Goal: Obtain resource: Download file/media

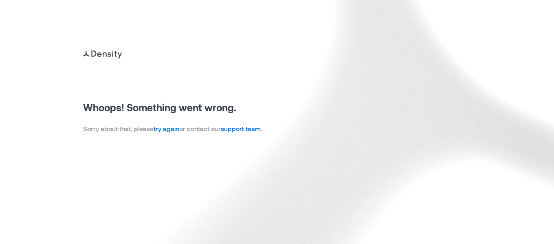
click at [173, 127] on link "try again" at bounding box center [167, 129] width 26 height 8
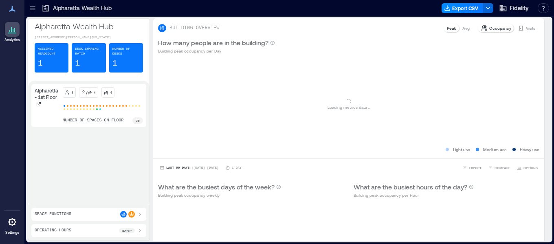
click at [32, 5] on icon at bounding box center [33, 8] width 8 height 8
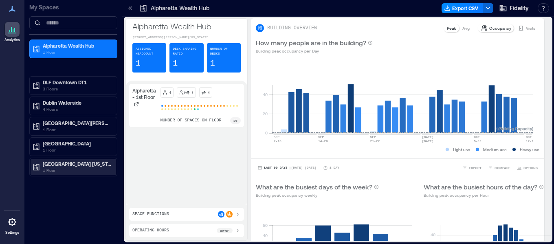
click at [64, 164] on p "[GEOGRAPHIC_DATA] [US_STATE]" at bounding box center [77, 163] width 68 height 7
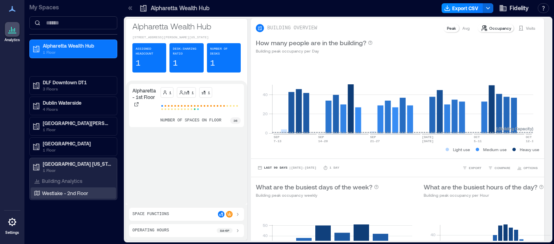
click at [59, 198] on div "Westlake - 2nd Floor" at bounding box center [74, 192] width 86 height 11
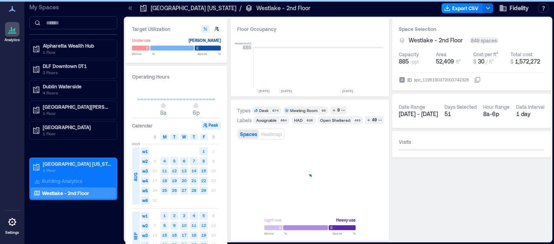
scroll to position [0, 1460]
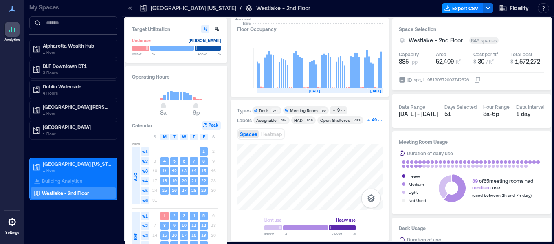
click at [367, 121] on icon "button" at bounding box center [368, 120] width 4 height 4
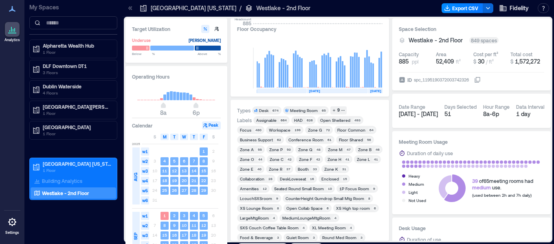
click at [253, 160] on div "Zone O" at bounding box center [247, 159] width 14 height 6
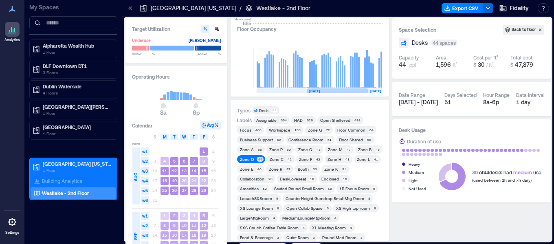
click at [136, 226] on div "SEP" at bounding box center [135, 235] width 7 height 47
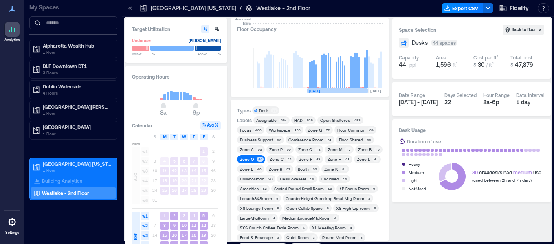
scroll to position [0, 1472]
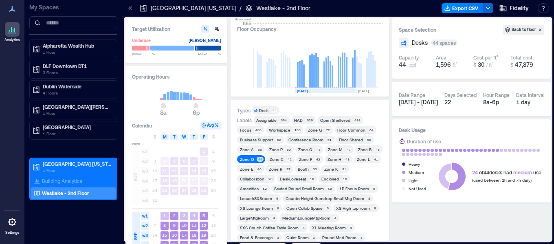
click at [472, 2] on div "Export CSV Fidelity Resources API Documentation Help Center Contact Talk to our…" at bounding box center [496, 8] width 111 height 13
click at [471, 5] on button "Export CSV" at bounding box center [462, 8] width 42 height 10
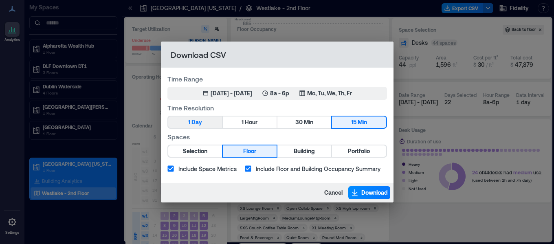
click at [201, 151] on span "Selection" at bounding box center [195, 151] width 24 height 10
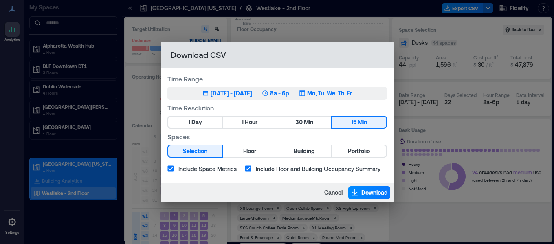
click at [289, 93] on p "8a - 6p" at bounding box center [279, 93] width 19 height 8
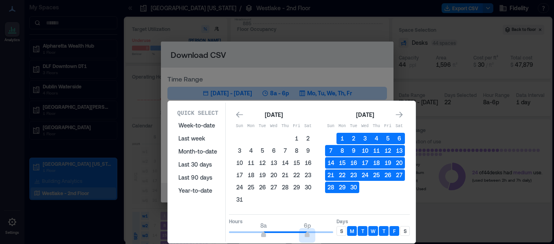
type input "**"
drag, startPoint x: 307, startPoint y: 235, endPoint x: 303, endPoint y: 234, distance: 4.1
click at [303, 234] on span "5p" at bounding box center [302, 235] width 5 height 3
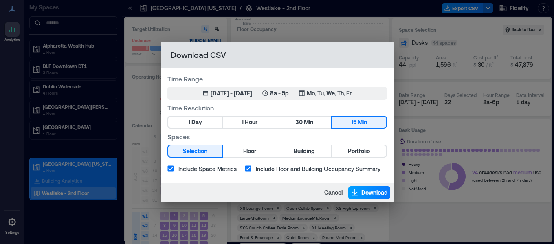
click at [363, 190] on span "Download" at bounding box center [374, 193] width 26 height 8
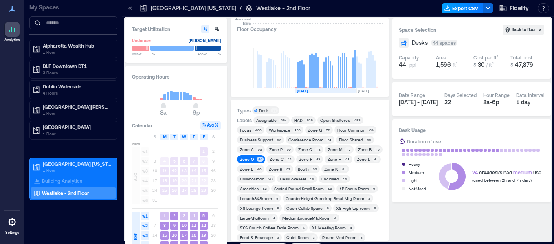
click at [467, 9] on button "Export CSV" at bounding box center [462, 8] width 42 height 10
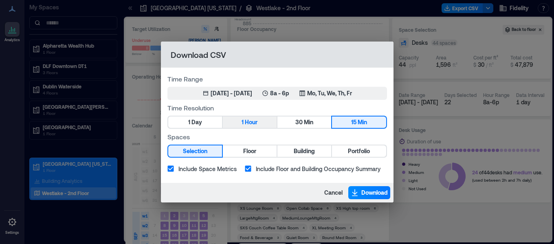
click at [250, 125] on span "Hour" at bounding box center [251, 122] width 13 height 10
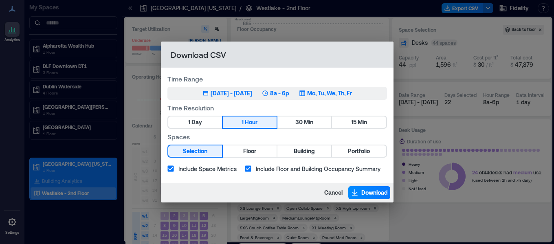
click at [289, 94] on p "8a - 6p" at bounding box center [279, 93] width 19 height 8
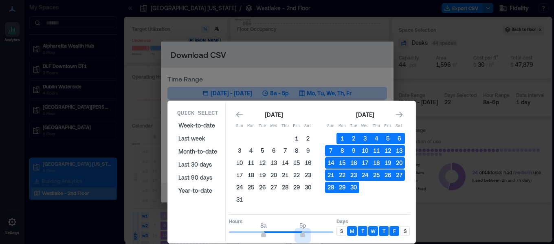
type input "**"
click at [303, 231] on span "8a 5p" at bounding box center [281, 232] width 104 height 12
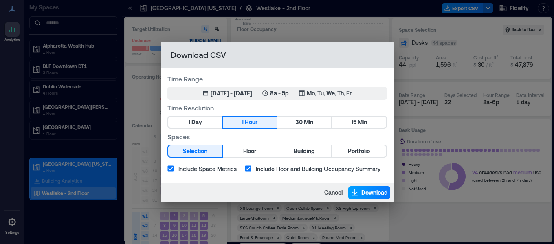
click at [372, 191] on span "Download" at bounding box center [374, 193] width 26 height 8
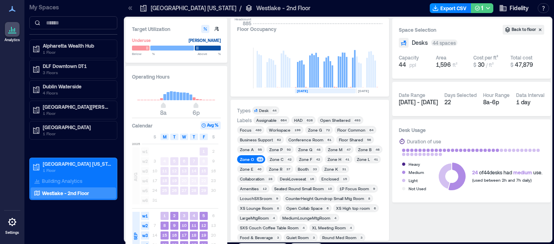
click at [483, 11] on button "1" at bounding box center [482, 8] width 22 height 10
click at [445, 8] on icon "button" at bounding box center [447, 8] width 7 height 7
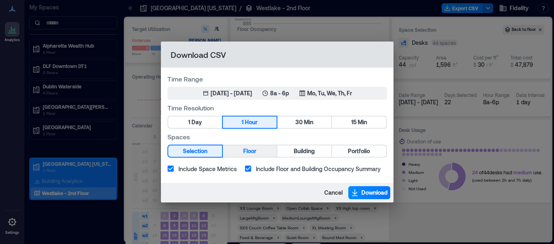
click at [254, 153] on span "Floor" at bounding box center [249, 151] width 13 height 10
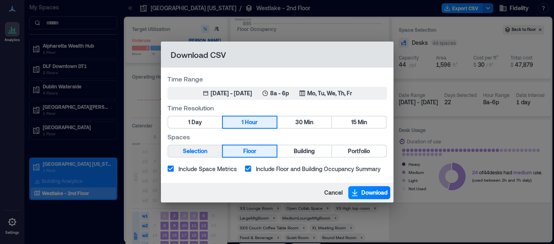
click at [200, 155] on span "Selection" at bounding box center [195, 151] width 24 height 10
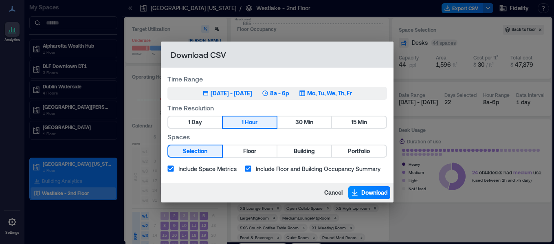
click at [289, 92] on p "8a - 6p" at bounding box center [279, 93] width 19 height 8
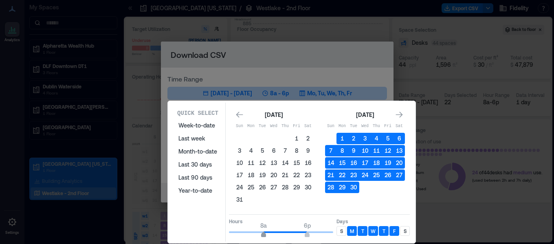
type input "*"
drag, startPoint x: 263, startPoint y: 231, endPoint x: 257, endPoint y: 234, distance: 6.4
click at [257, 234] on span "7a" at bounding box center [259, 235] width 5 height 3
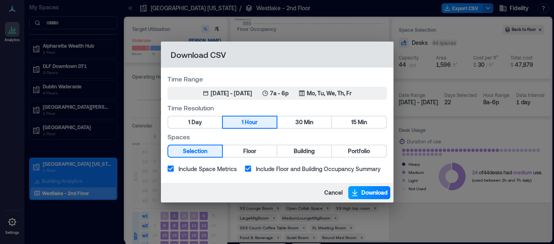
click at [375, 197] on button "Download" at bounding box center [369, 192] width 42 height 13
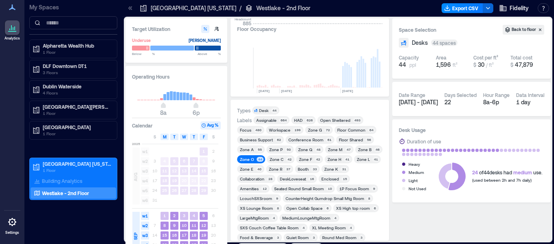
scroll to position [0, 1472]
